Goal: Task Accomplishment & Management: Complete application form

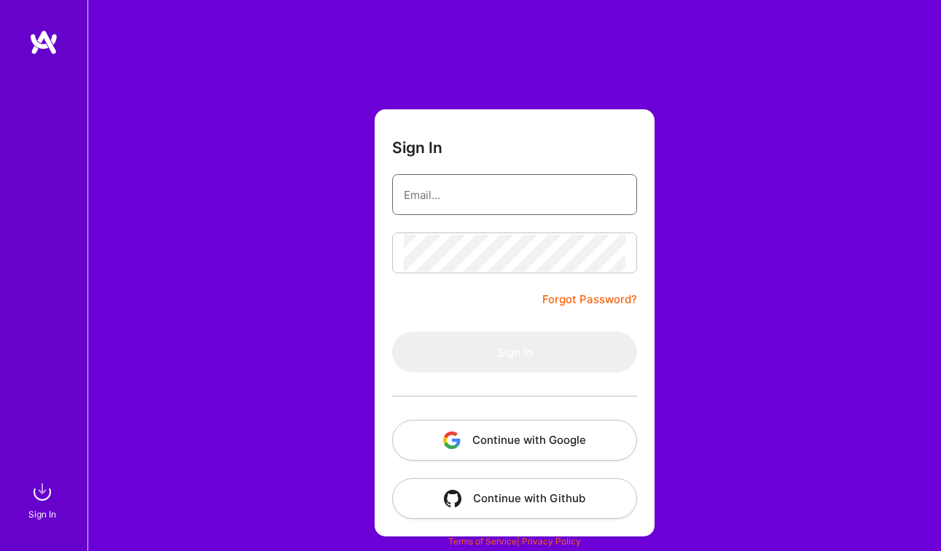
click at [429, 200] on input "email" at bounding box center [515, 194] width 222 height 37
type input "[EMAIL_ADDRESS][DOMAIN_NAME]"
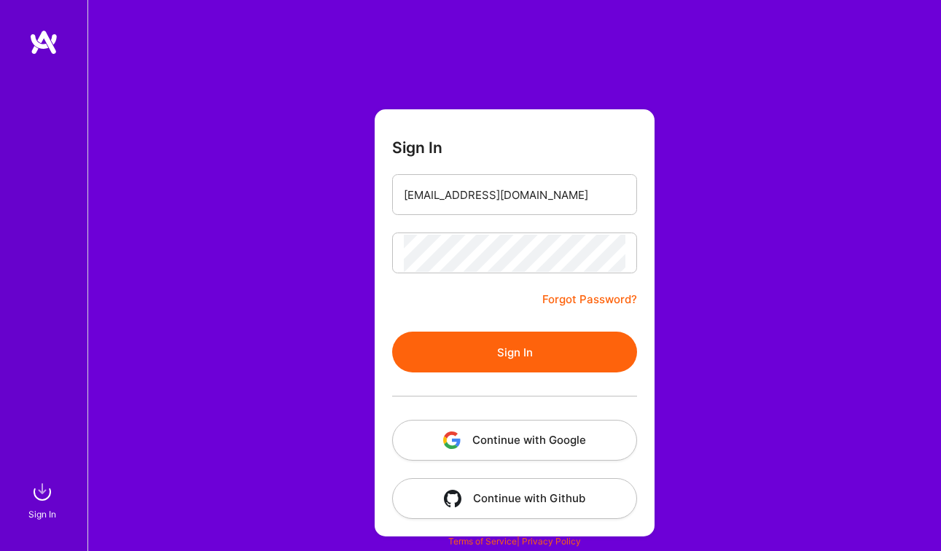
click at [508, 359] on button "Sign In" at bounding box center [514, 352] width 245 height 41
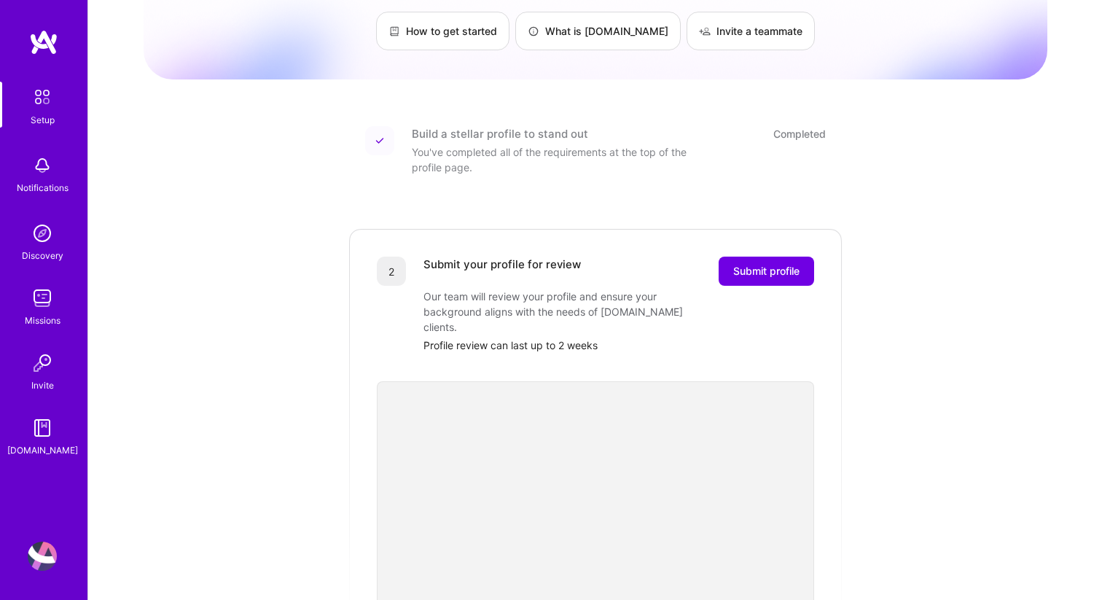
scroll to position [87, 0]
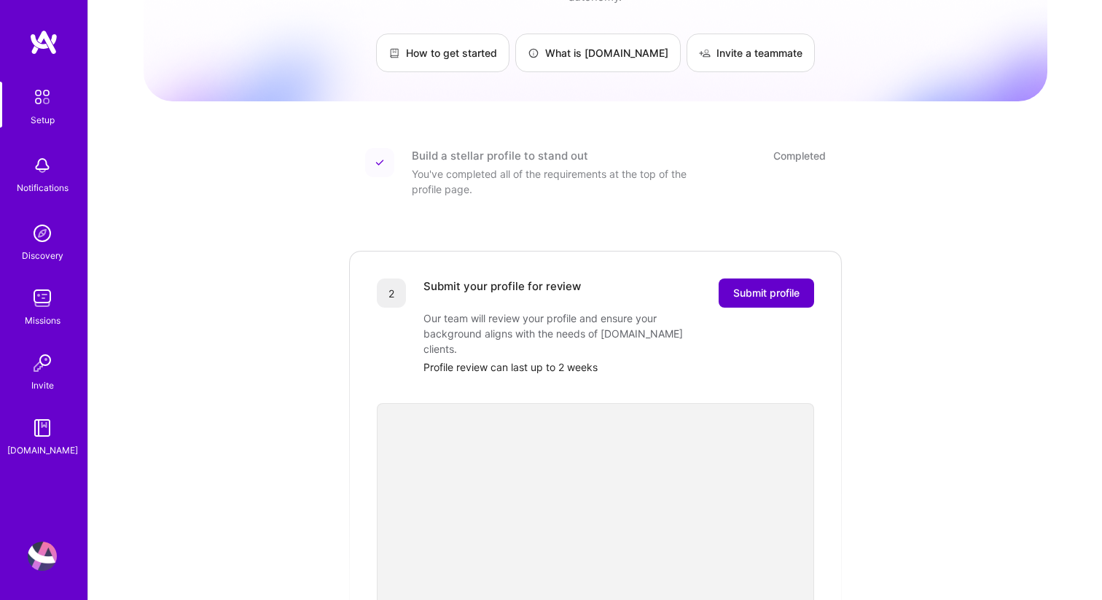
click at [758, 286] on span "Submit profile" at bounding box center [766, 293] width 66 height 15
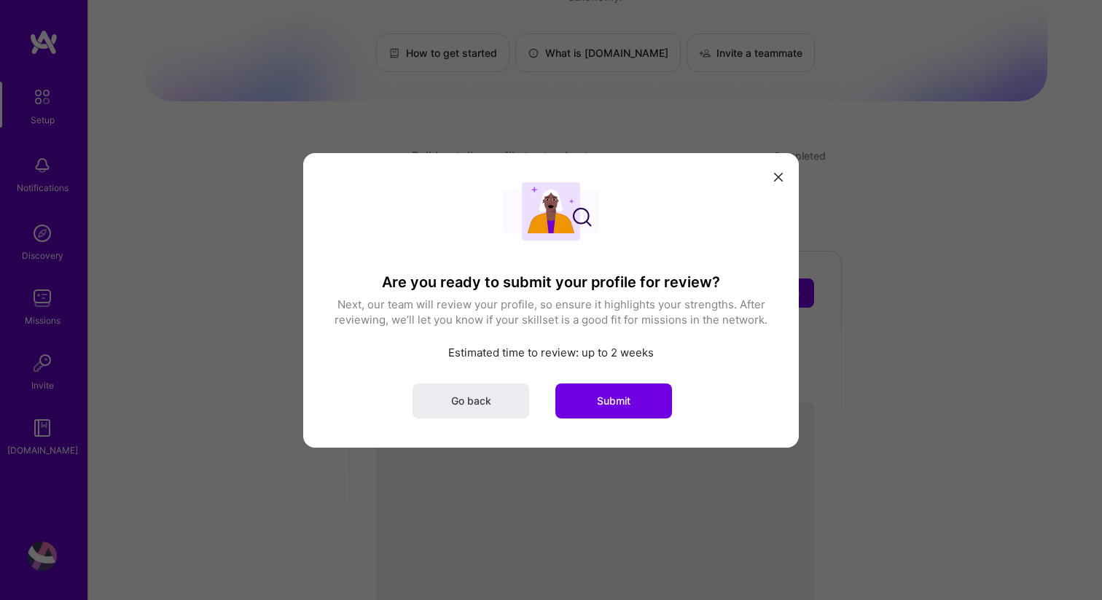
click at [778, 176] on icon "modal" at bounding box center [778, 177] width 9 height 9
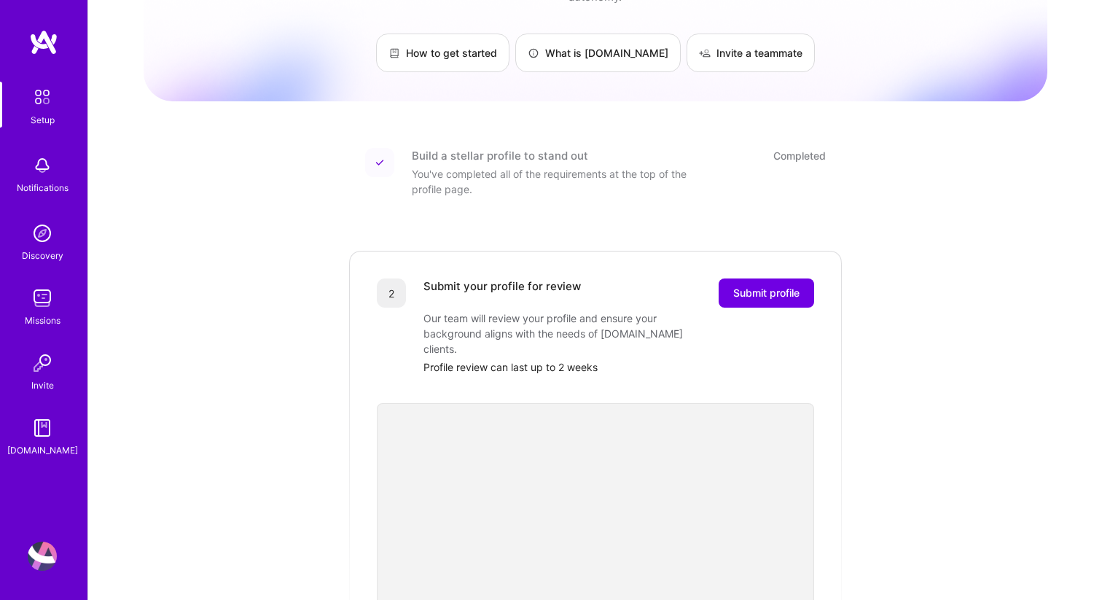
click at [50, 550] on img at bounding box center [42, 556] width 29 height 29
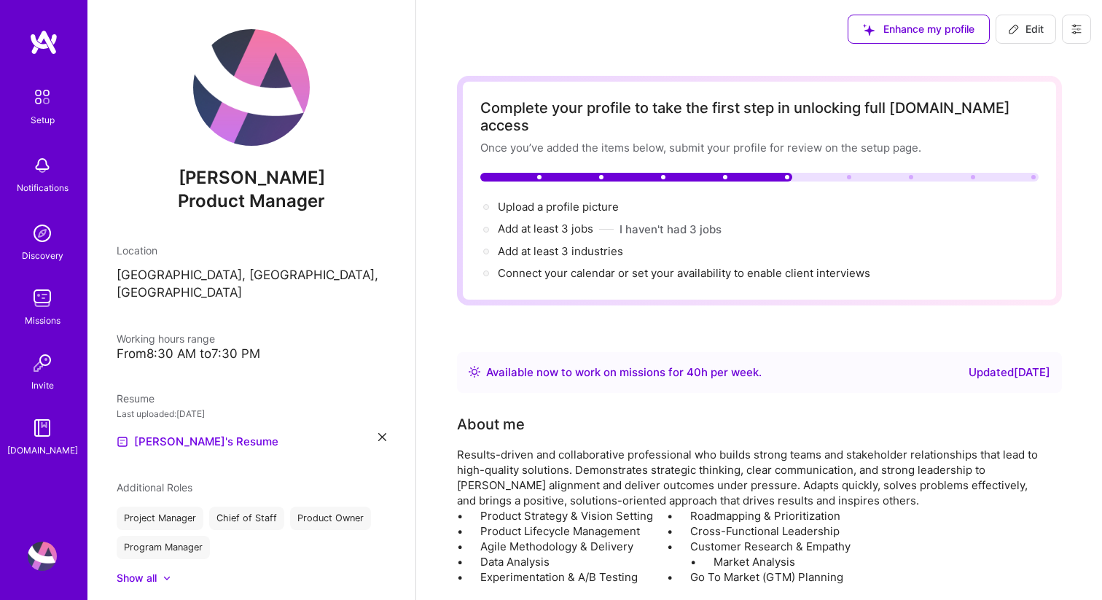
click at [44, 179] on img at bounding box center [42, 165] width 29 height 29
click at [44, 103] on img at bounding box center [42, 97] width 31 height 31
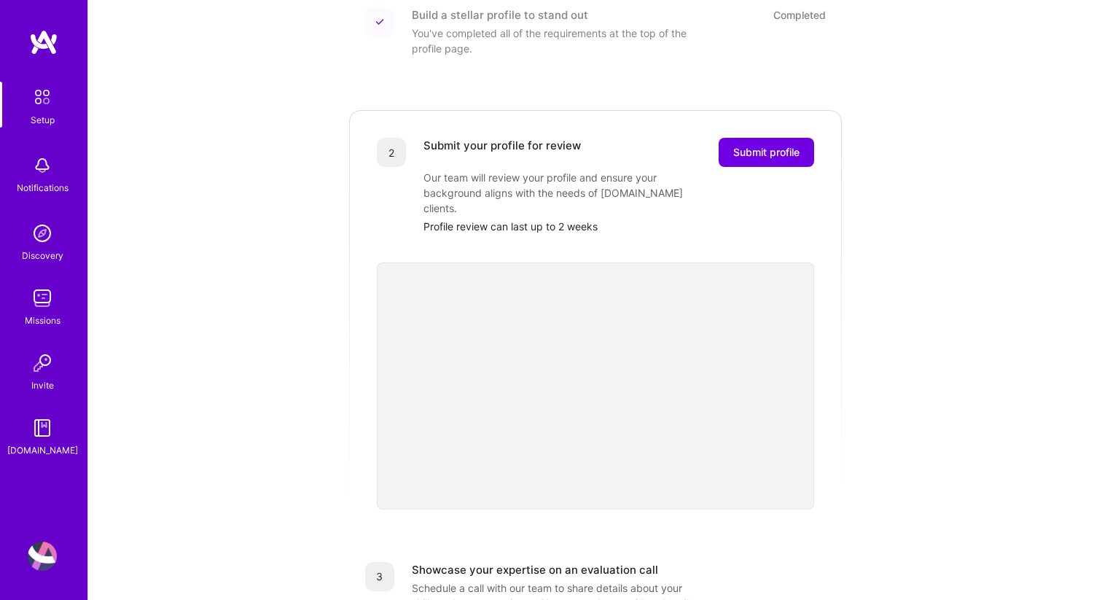
scroll to position [474, 0]
